Goal: Task Accomplishment & Management: Manage account settings

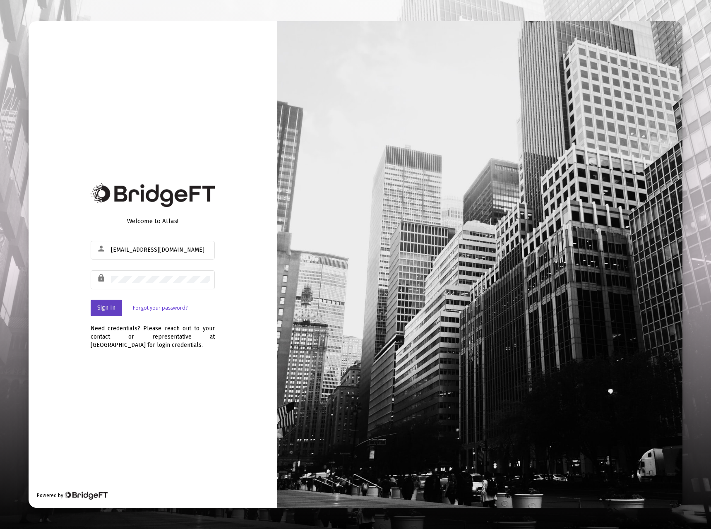
click at [110, 308] on span "Sign In" at bounding box center [106, 307] width 18 height 7
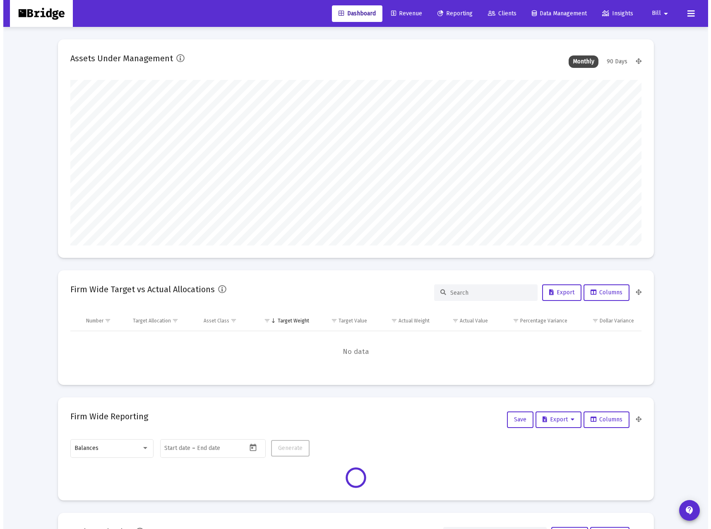
scroll to position [166, 308]
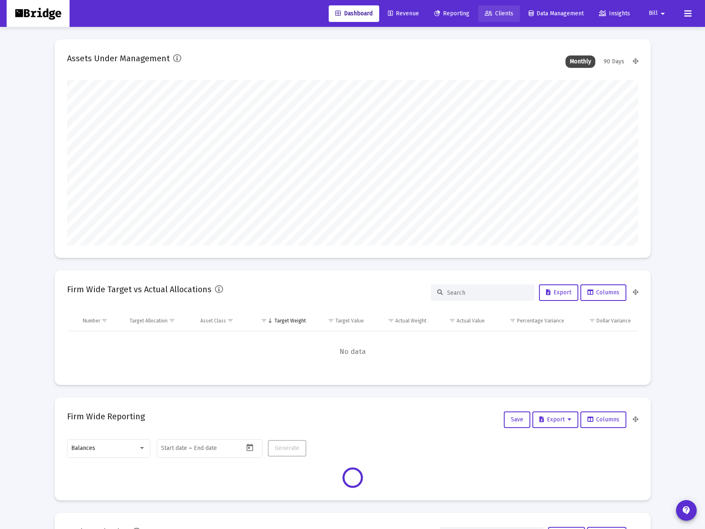
click at [496, 16] on span "Clients" at bounding box center [499, 13] width 29 height 7
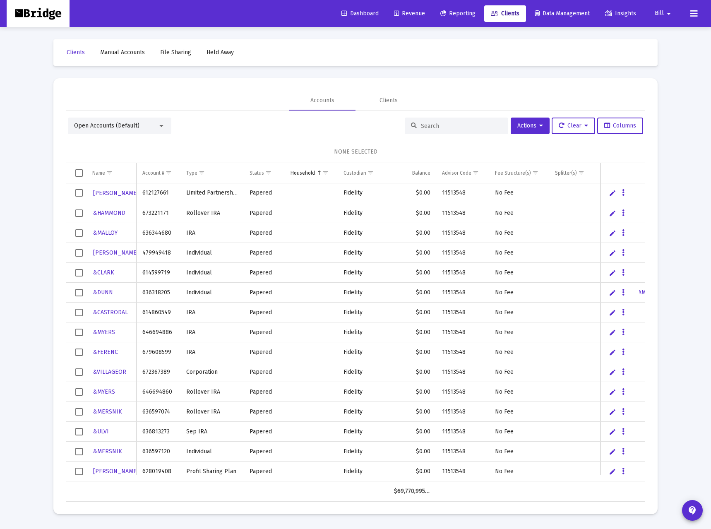
click at [428, 123] on input at bounding box center [461, 126] width 81 height 7
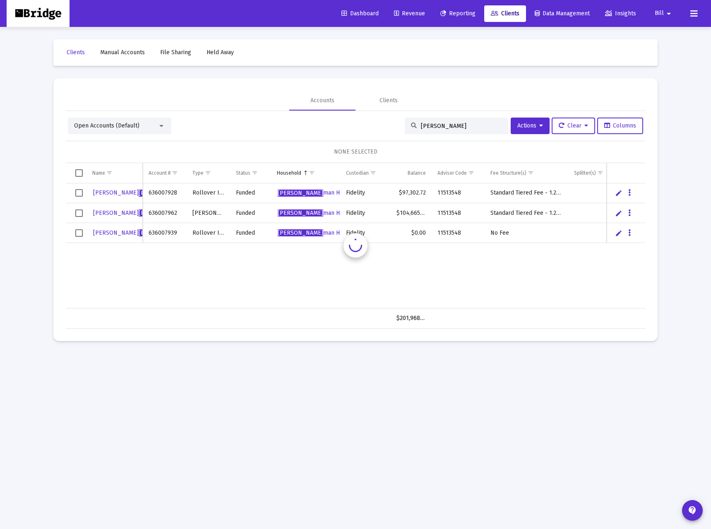
type input "[PERSON_NAME]"
click at [618, 211] on link "Edit" at bounding box center [618, 212] width 7 height 7
click at [641, 211] on button "Data grid" at bounding box center [639, 212] width 7 height 7
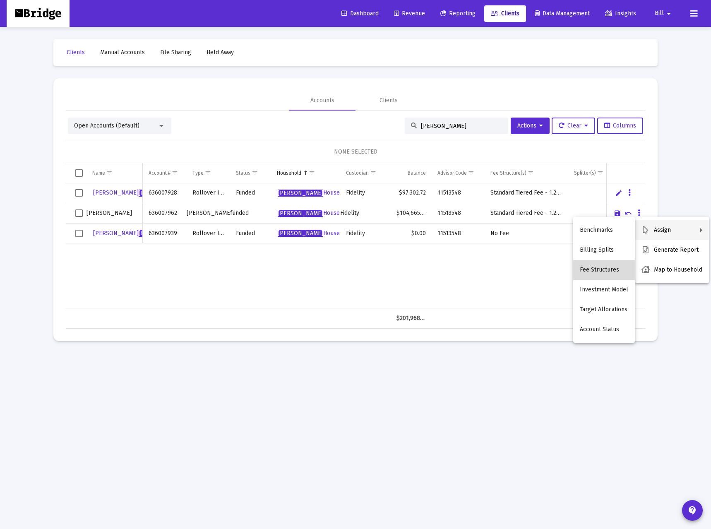
click at [611, 269] on button "Fee Structures" at bounding box center [604, 270] width 62 height 20
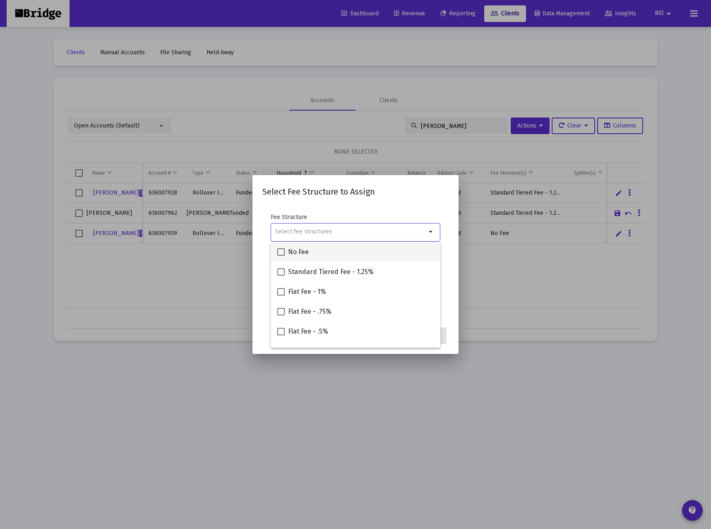
click at [282, 251] on span at bounding box center [280, 251] width 7 height 7
click at [281, 256] on input "No Fee" at bounding box center [281, 256] width 0 height 0
checkbox input "true"
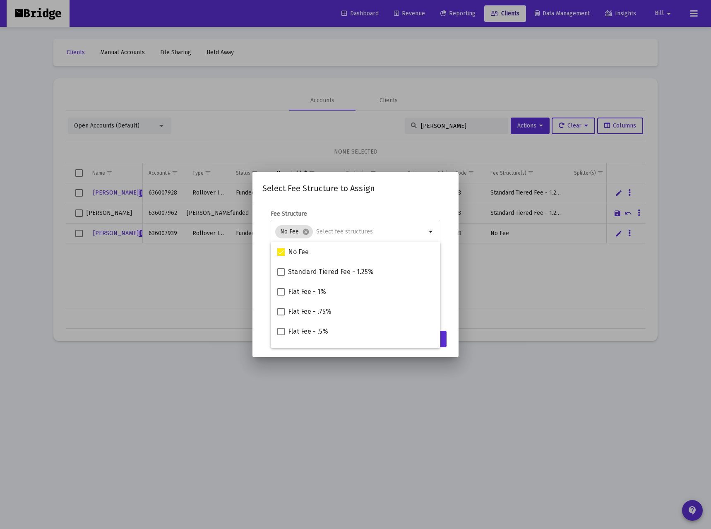
click at [438, 206] on mat-dialog-content "Fee Structure No Fee cancel arrow_drop_down Notes You are assigning 1 account t…" at bounding box center [356, 264] width 206 height 124
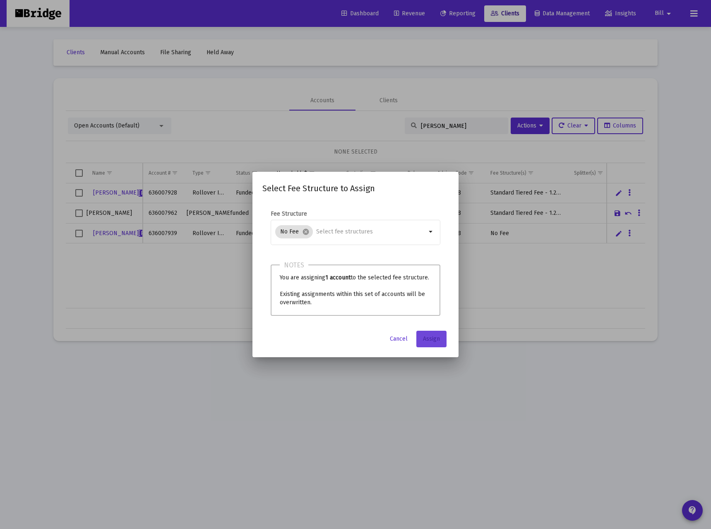
click at [437, 341] on span "Assign" at bounding box center [431, 338] width 17 height 7
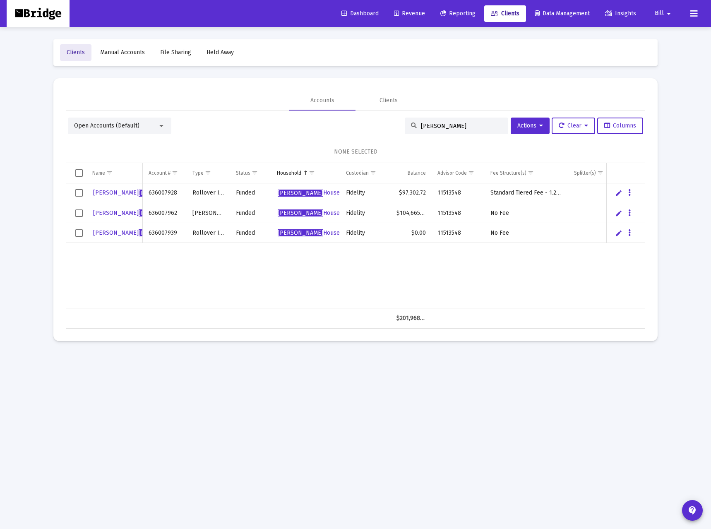
click at [77, 50] on span "Clients" at bounding box center [76, 52] width 18 height 7
click at [659, 14] on span "Bill" at bounding box center [659, 13] width 9 height 7
click at [676, 57] on button "Logout" at bounding box center [669, 55] width 49 height 20
